Goal: Navigation & Orientation: Find specific page/section

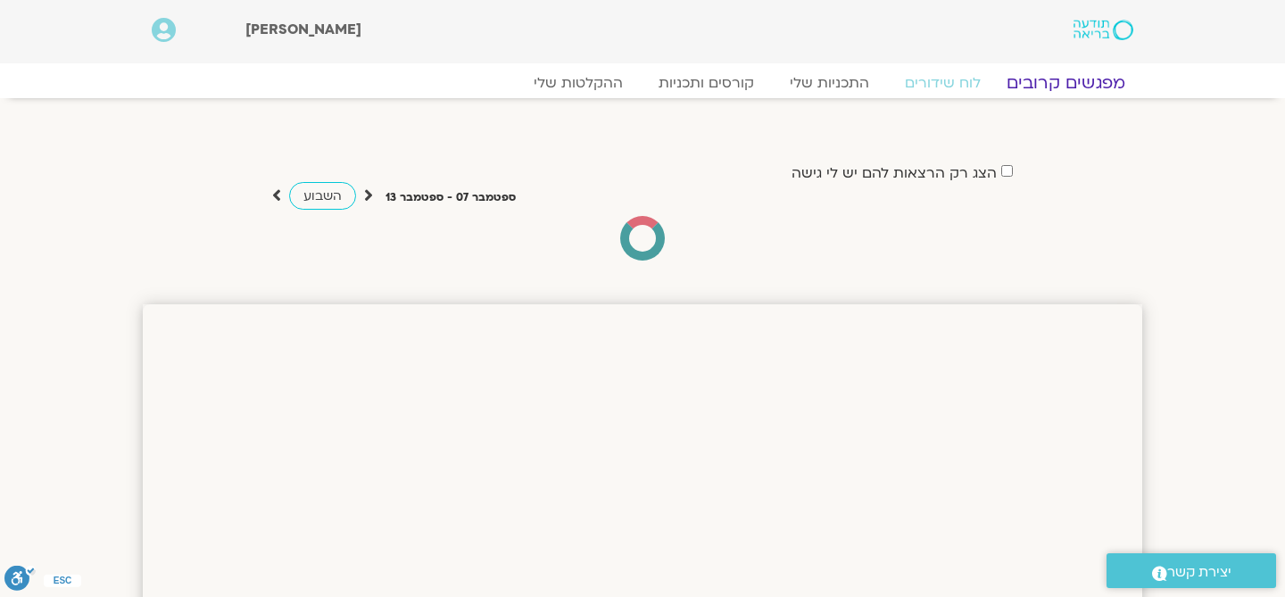
click at [1059, 76] on link "מפגשים קרובים" at bounding box center [1066, 82] width 162 height 21
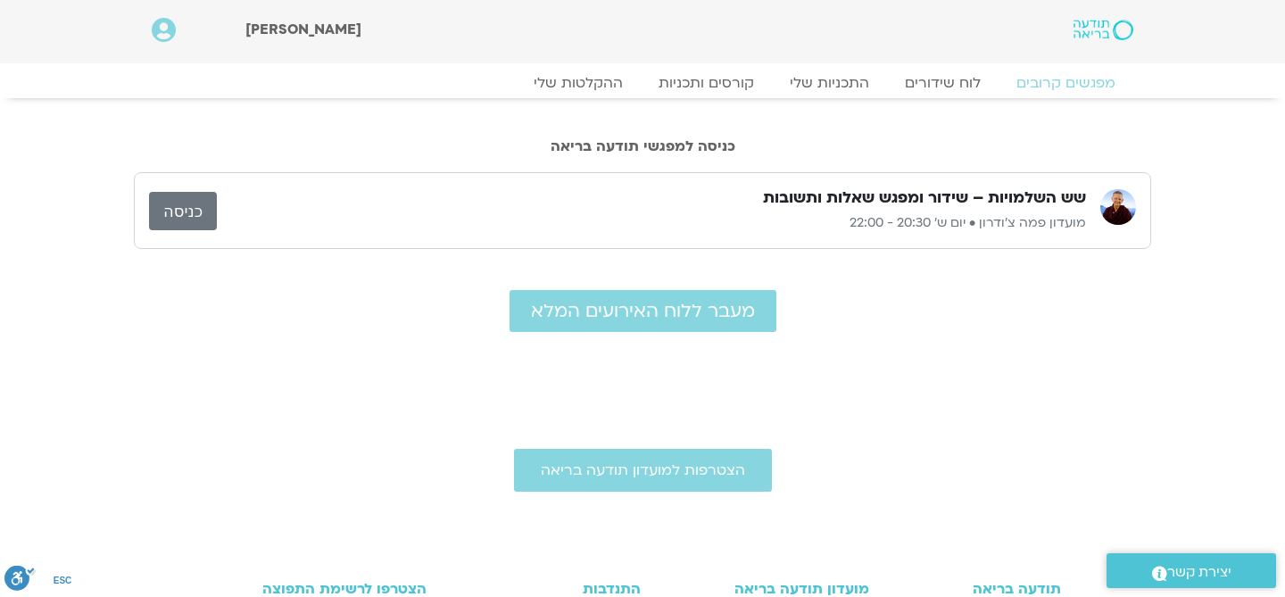
click at [175, 212] on link "כניסה" at bounding box center [183, 211] width 68 height 38
